Goal: Information Seeking & Learning: Learn about a topic

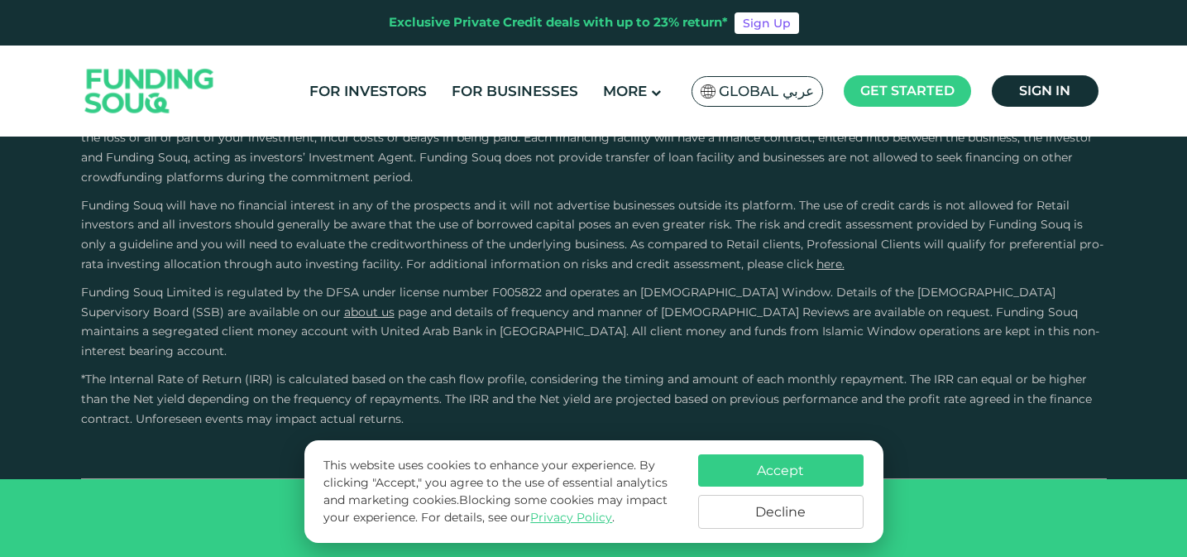
scroll to position [2452, 0]
type tc-range-slider "4"
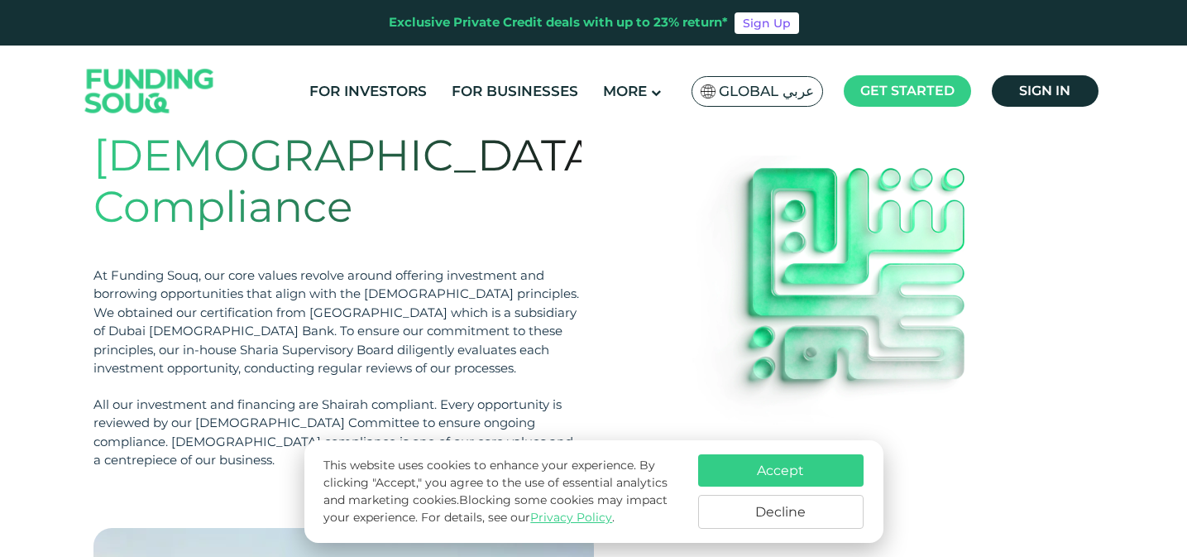
scroll to position [70, 0]
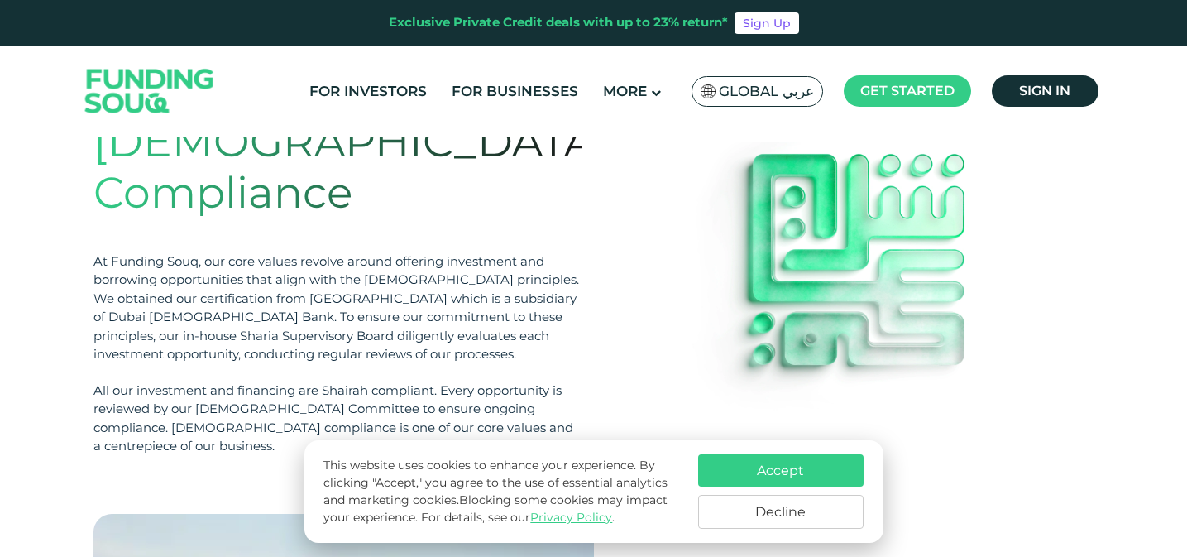
click at [752, 483] on button "Accept" at bounding box center [780, 470] width 165 height 32
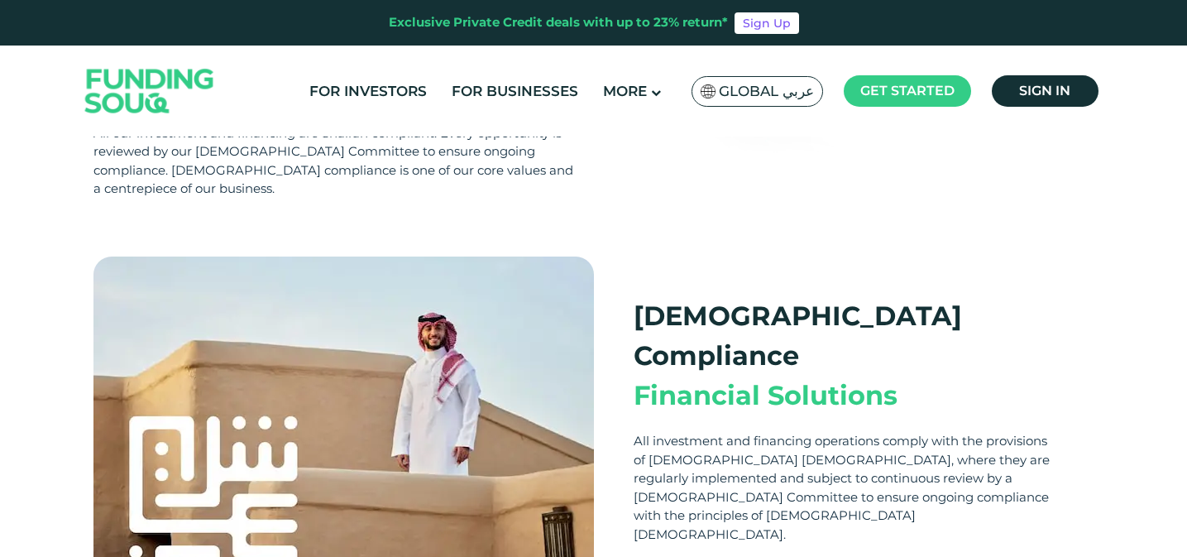
scroll to position [315, 0]
